Goal: Task Accomplishment & Management: Manage account settings

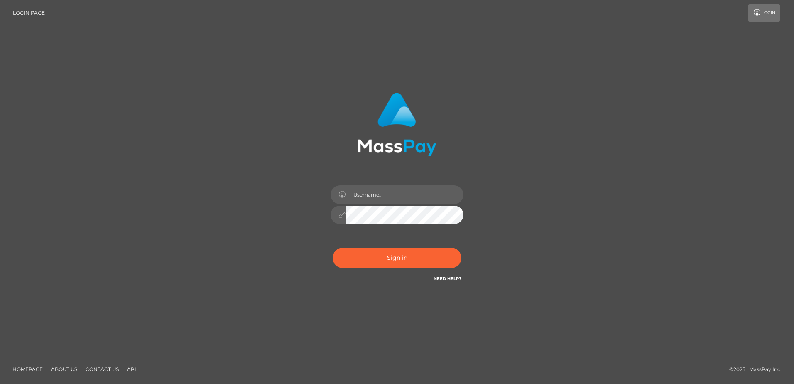
drag, startPoint x: 0, startPoint y: 0, endPoint x: 222, endPoint y: 219, distance: 311.5
click at [203, 214] on div "Sign in" at bounding box center [397, 192] width 474 height 212
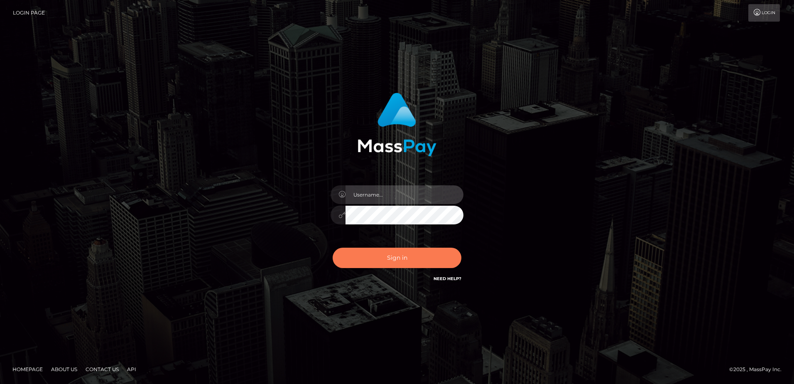
type input "Dan"
click at [381, 259] on button "Sign in" at bounding box center [397, 258] width 129 height 20
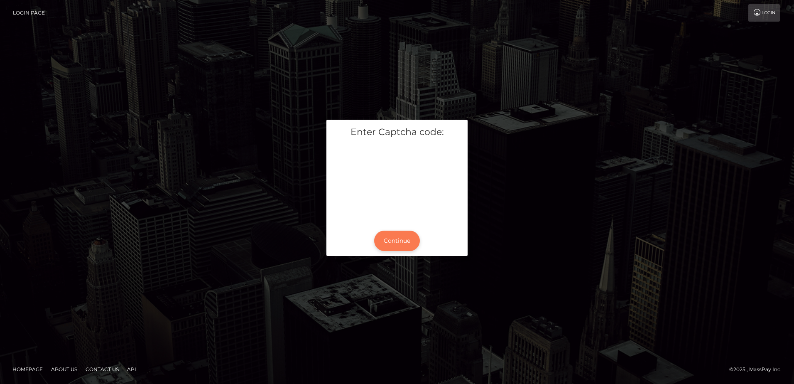
click at [381, 241] on button "Continue" at bounding box center [397, 241] width 46 height 20
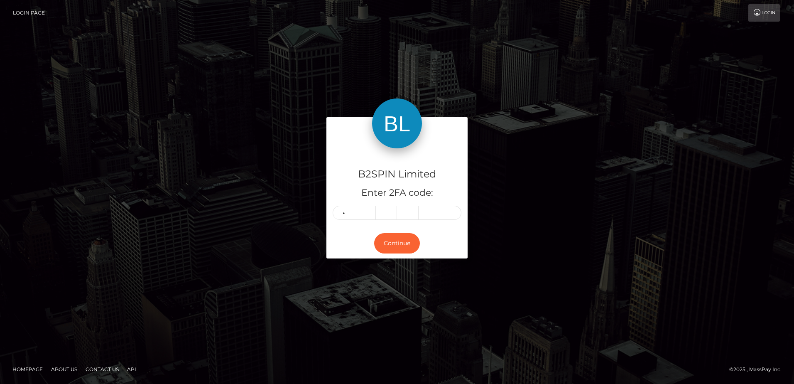
type input "5"
type input "6"
type input "1"
type input "6"
type input "9"
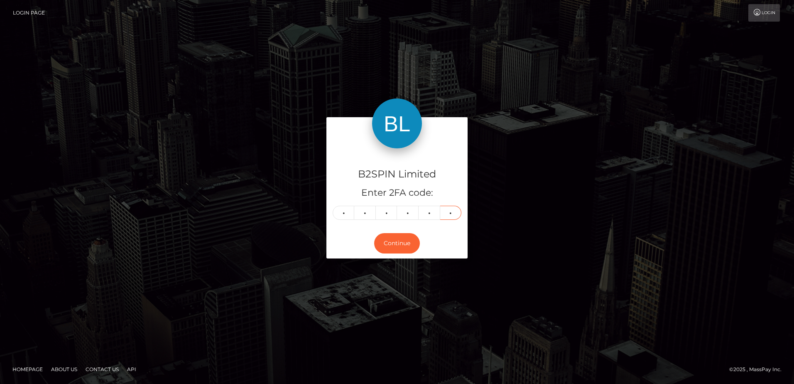
type input "5"
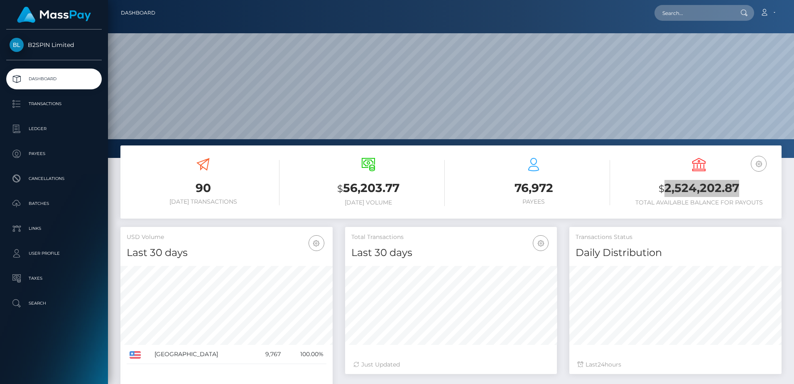
scroll to position [148, 212]
